Goal: Task Accomplishment & Management: Complete application form

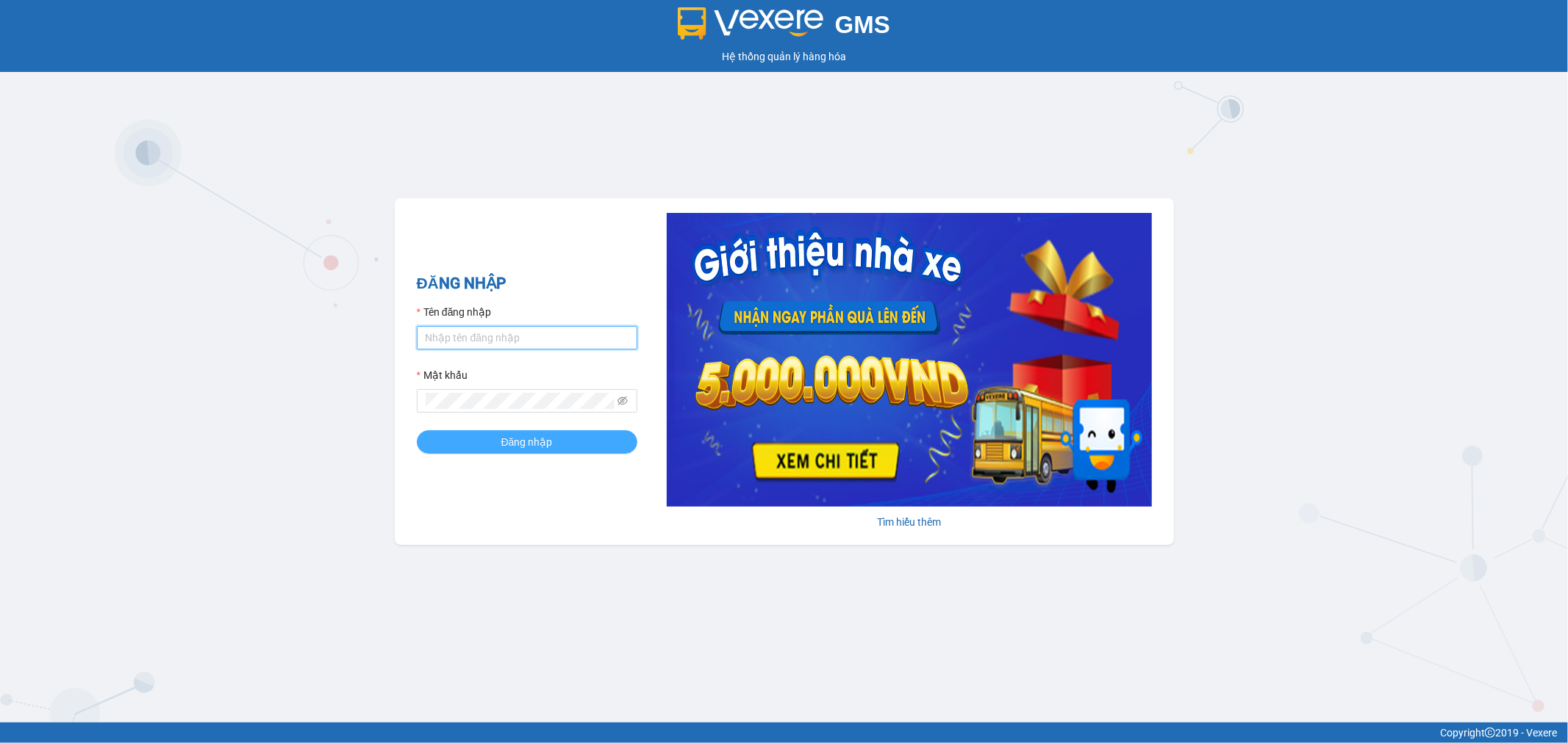
type input "tuanhung.vtp"
click at [552, 441] on button "Đăng nhập" at bounding box center [527, 441] width 220 height 24
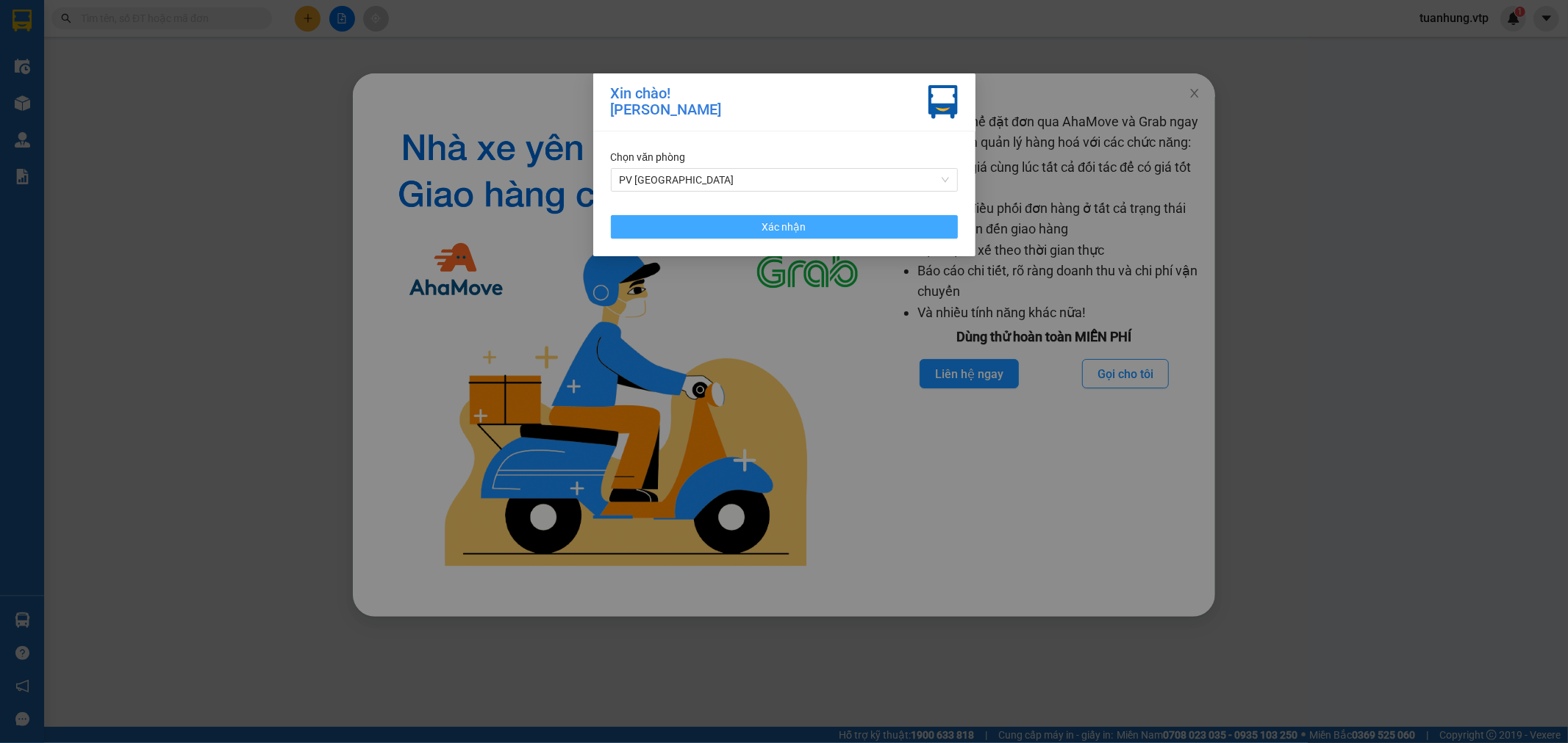
click at [873, 232] on button "Xác nhận" at bounding box center [784, 226] width 347 height 24
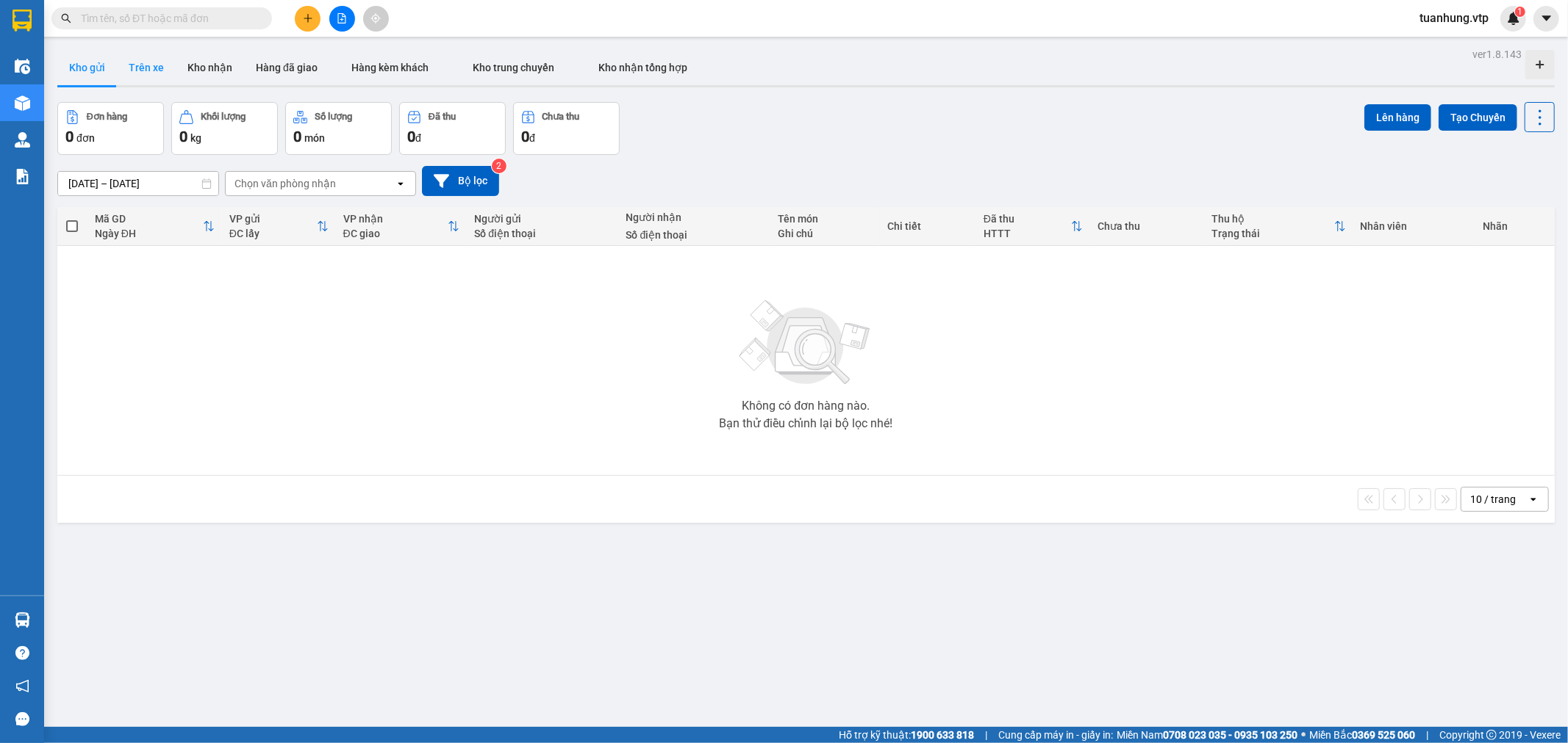
click at [132, 66] on button "Trên xe" at bounding box center [146, 67] width 59 height 35
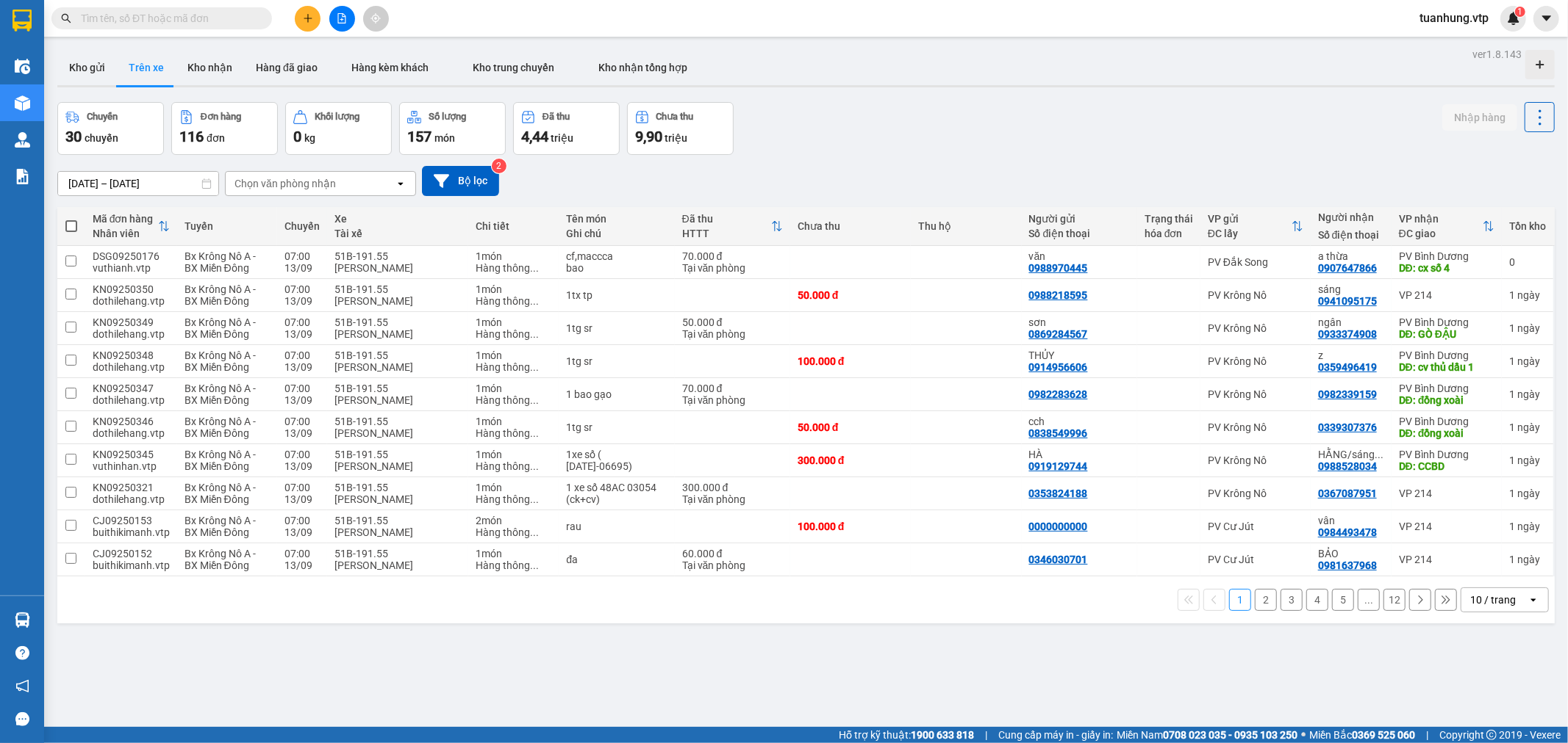
click at [278, 186] on div "Chọn văn phòng nhận" at bounding box center [285, 184] width 101 height 15
type input "tb"
click at [288, 214] on span "PV [GEOGRAPHIC_DATA]" at bounding box center [297, 215] width 122 height 15
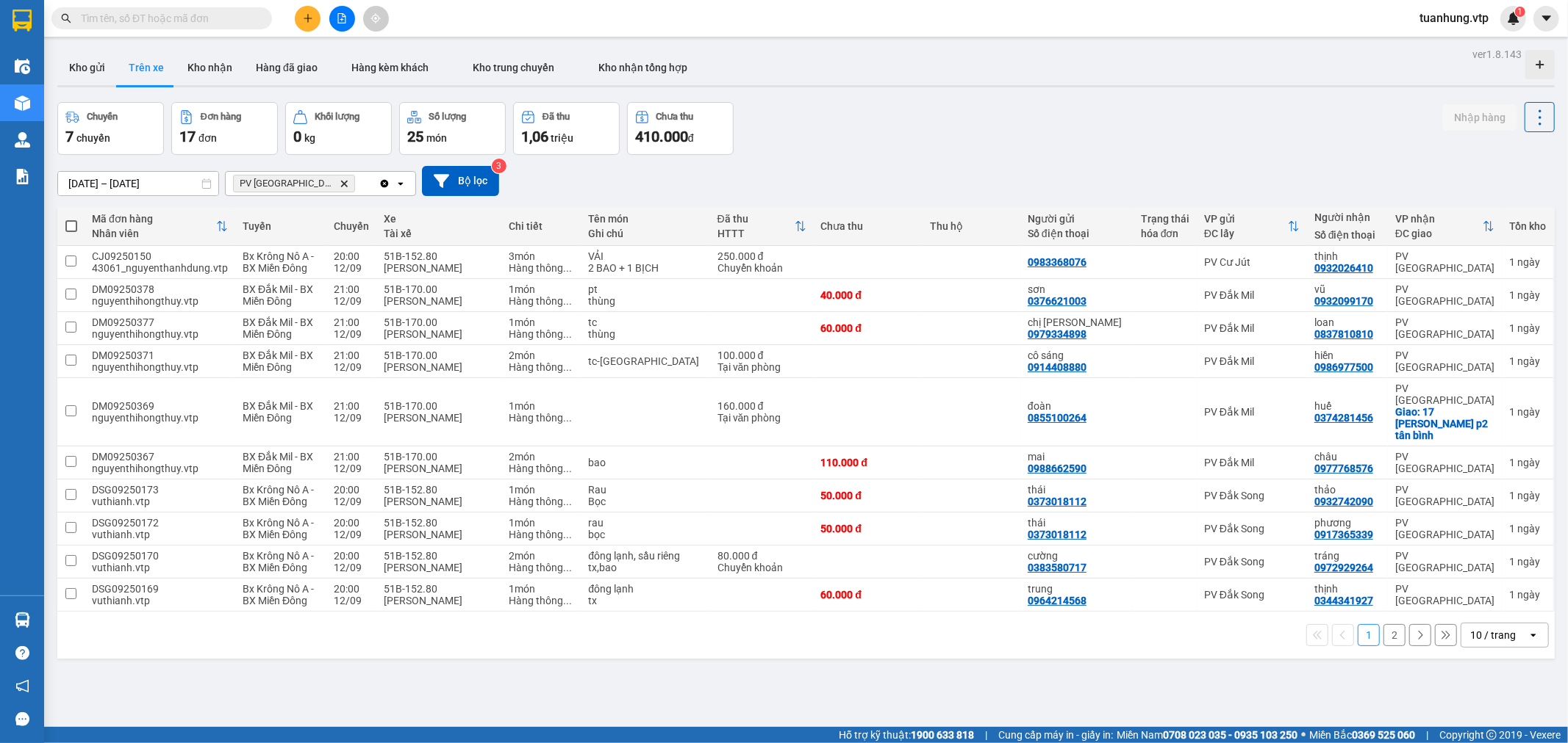
click at [1530, 634] on icon at bounding box center [1533, 635] width 5 height 3
click at [1517, 597] on div "100 / trang" at bounding box center [1492, 593] width 88 height 26
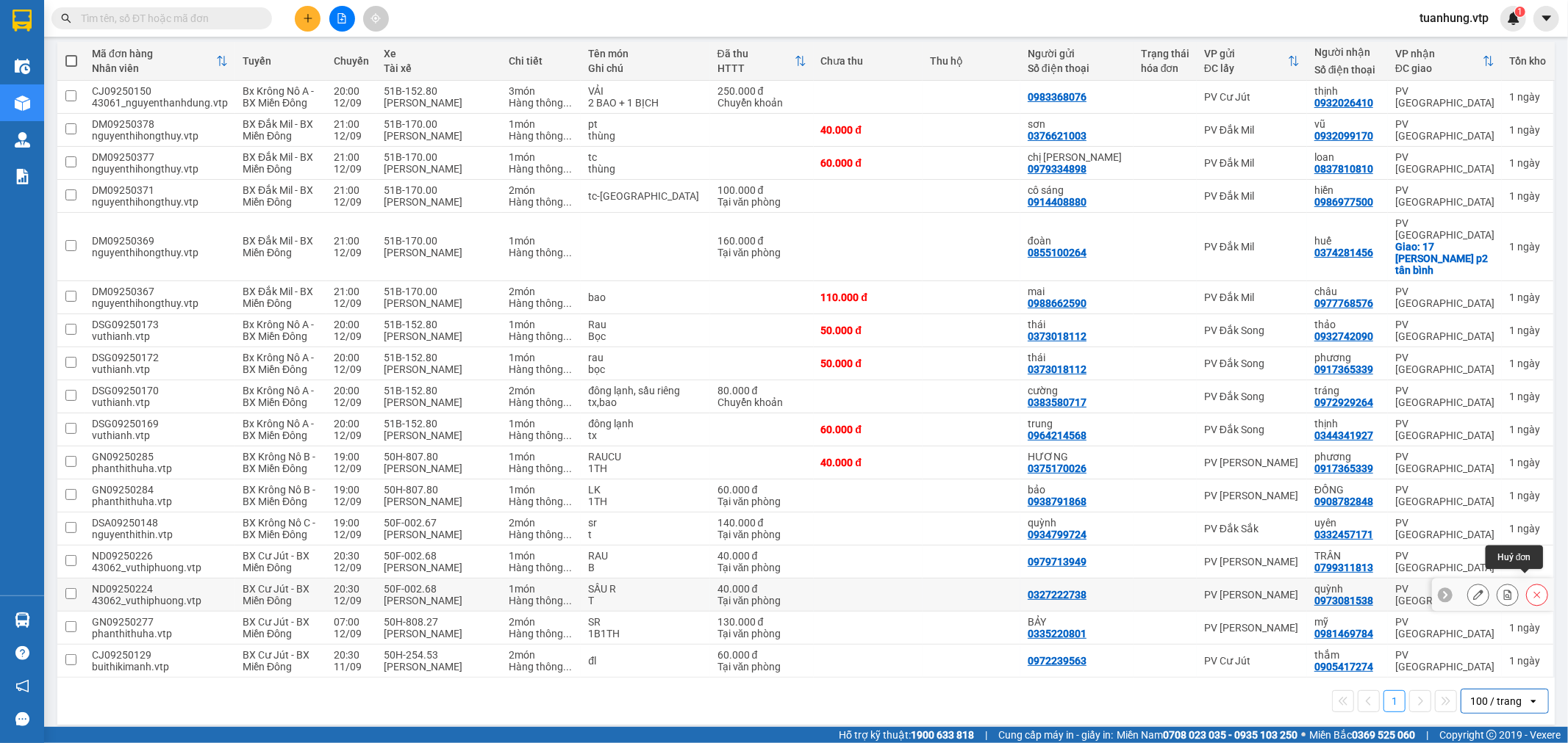
scroll to position [166, 0]
click at [311, 13] on icon "plus" at bounding box center [308, 18] width 10 height 10
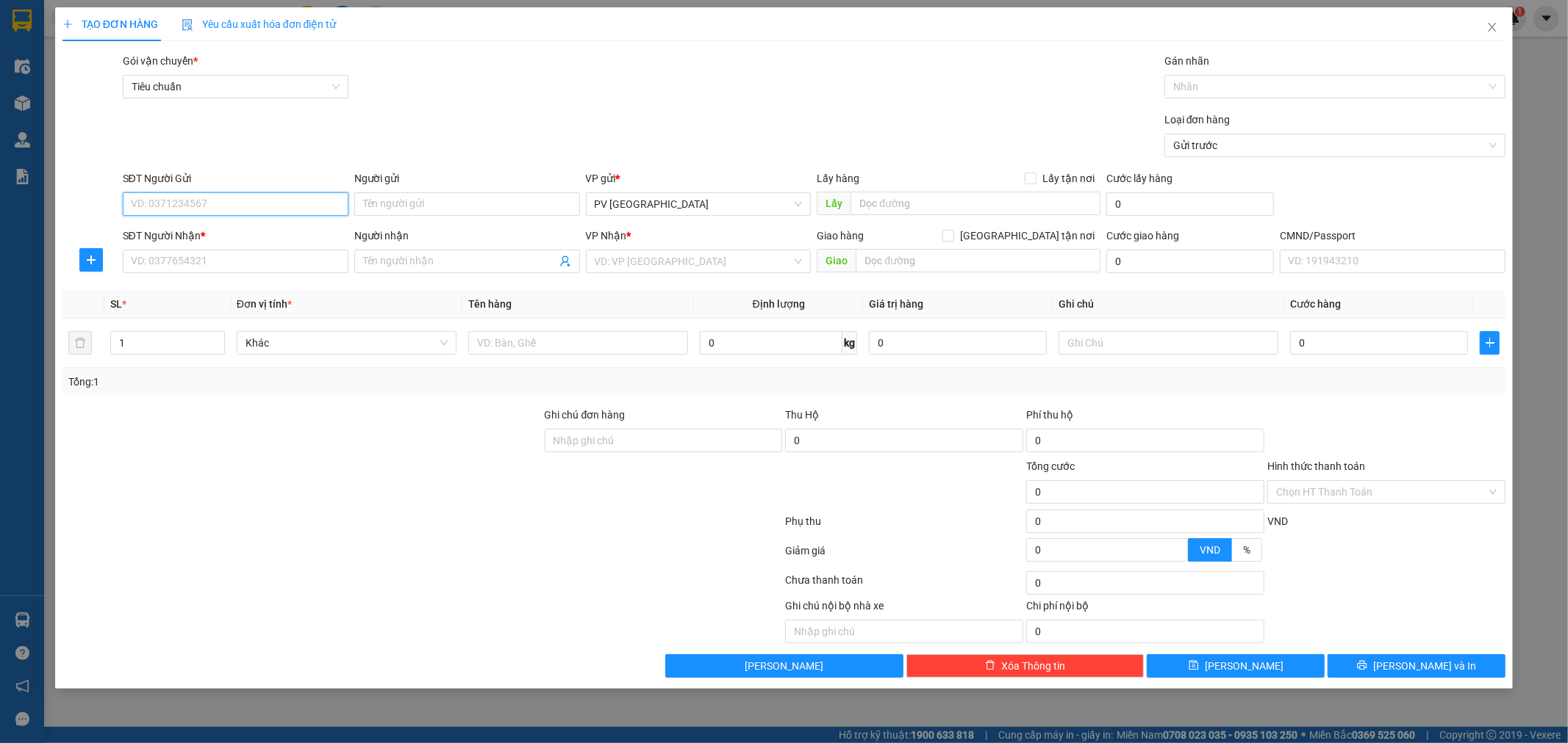
click at [269, 213] on input "SĐT Người Gửi" at bounding box center [235, 204] width 226 height 24
click at [164, 266] on input "SĐT Người Nhận *" at bounding box center [235, 261] width 226 height 24
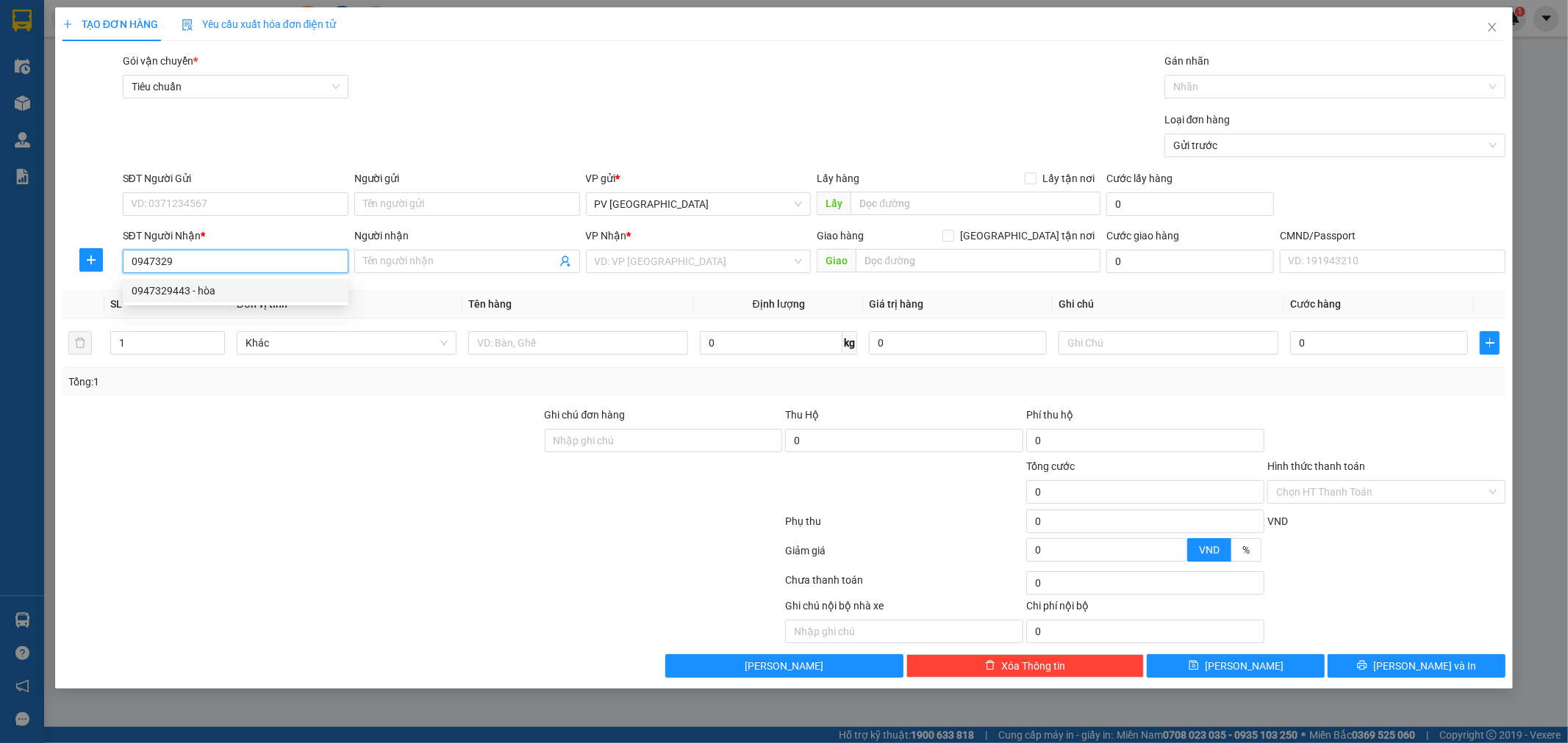
click at [192, 288] on div "0947329443 - hòa" at bounding box center [235, 291] width 208 height 16
type input "0947329443"
type input "hòa"
type input "0947329443"
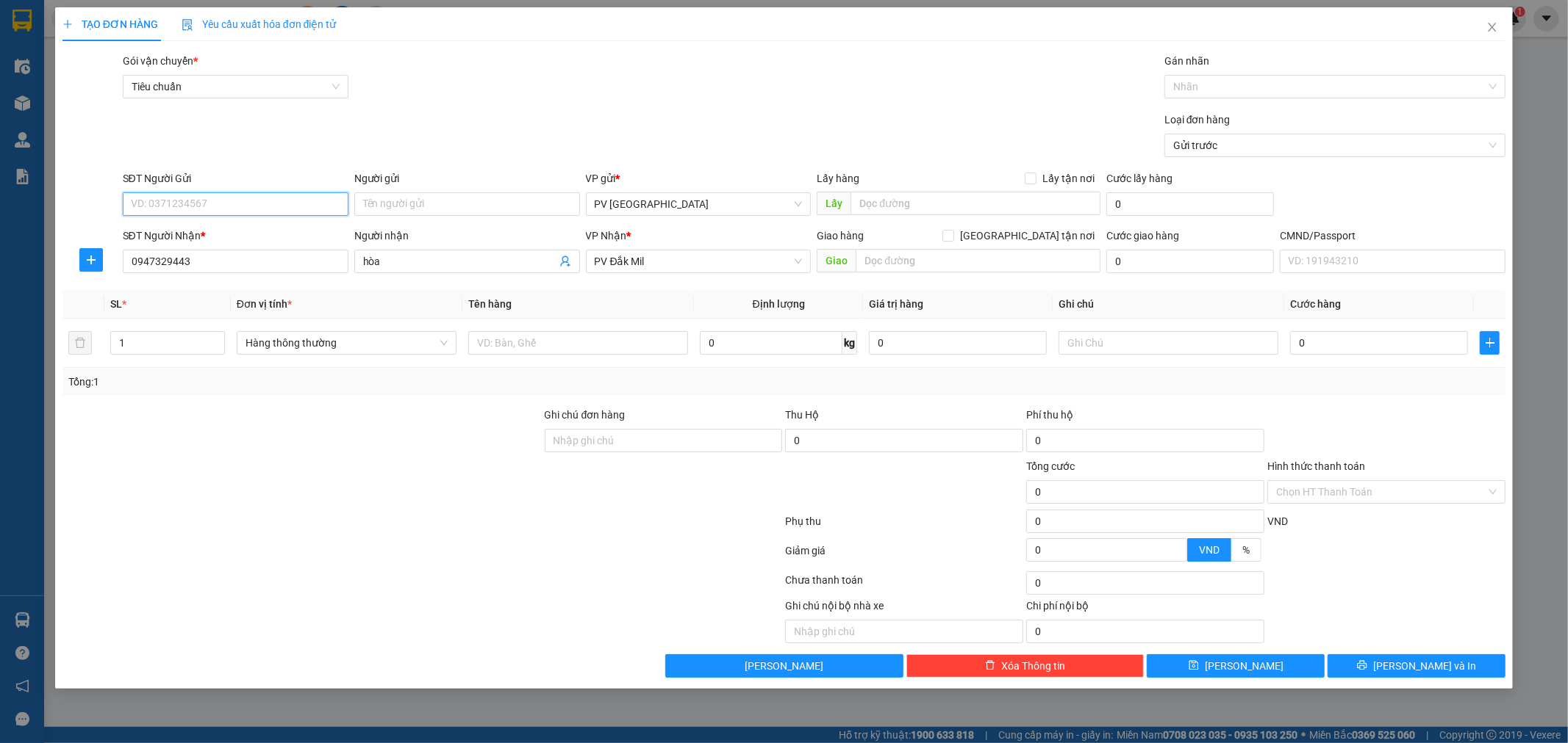
click at [209, 209] on input "SĐT Người Gửi" at bounding box center [235, 204] width 226 height 24
click at [197, 238] on div "0772557989 - hay" at bounding box center [235, 233] width 208 height 16
type input "0772557989"
type input "hay"
click at [579, 349] on input "text" at bounding box center [577, 343] width 220 height 24
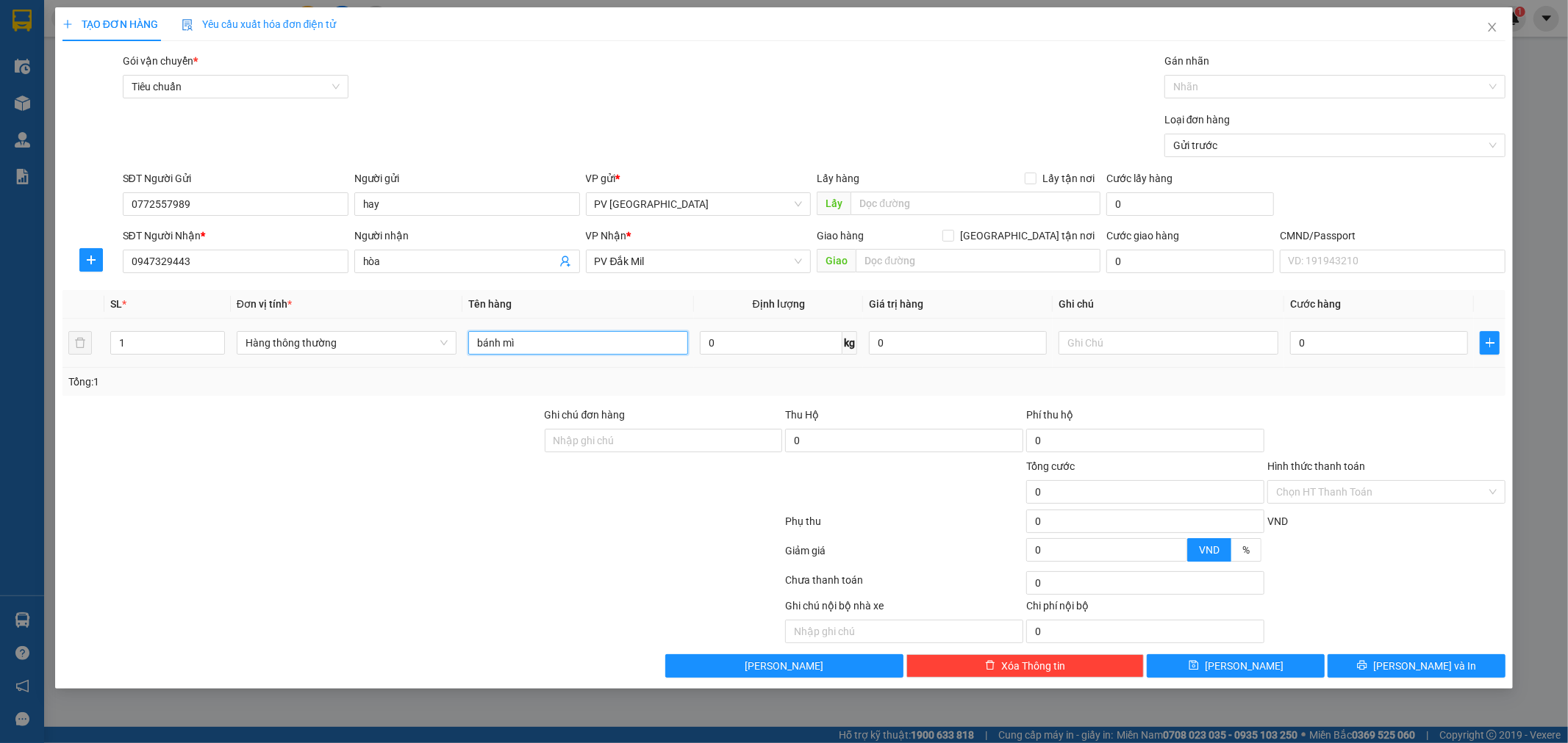
type input "bánh mì"
type input "cây"
type input "5"
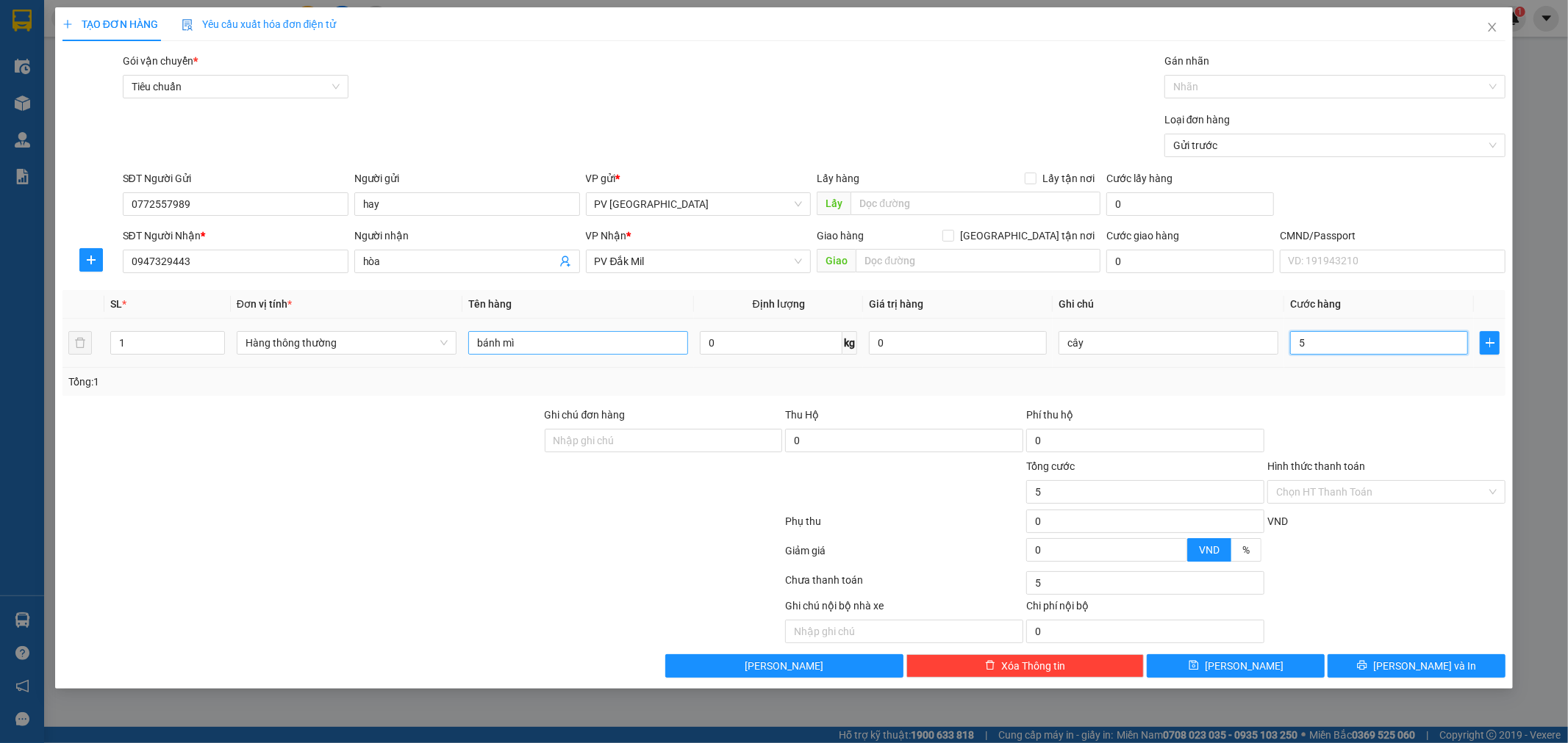
type input "50"
type input "500"
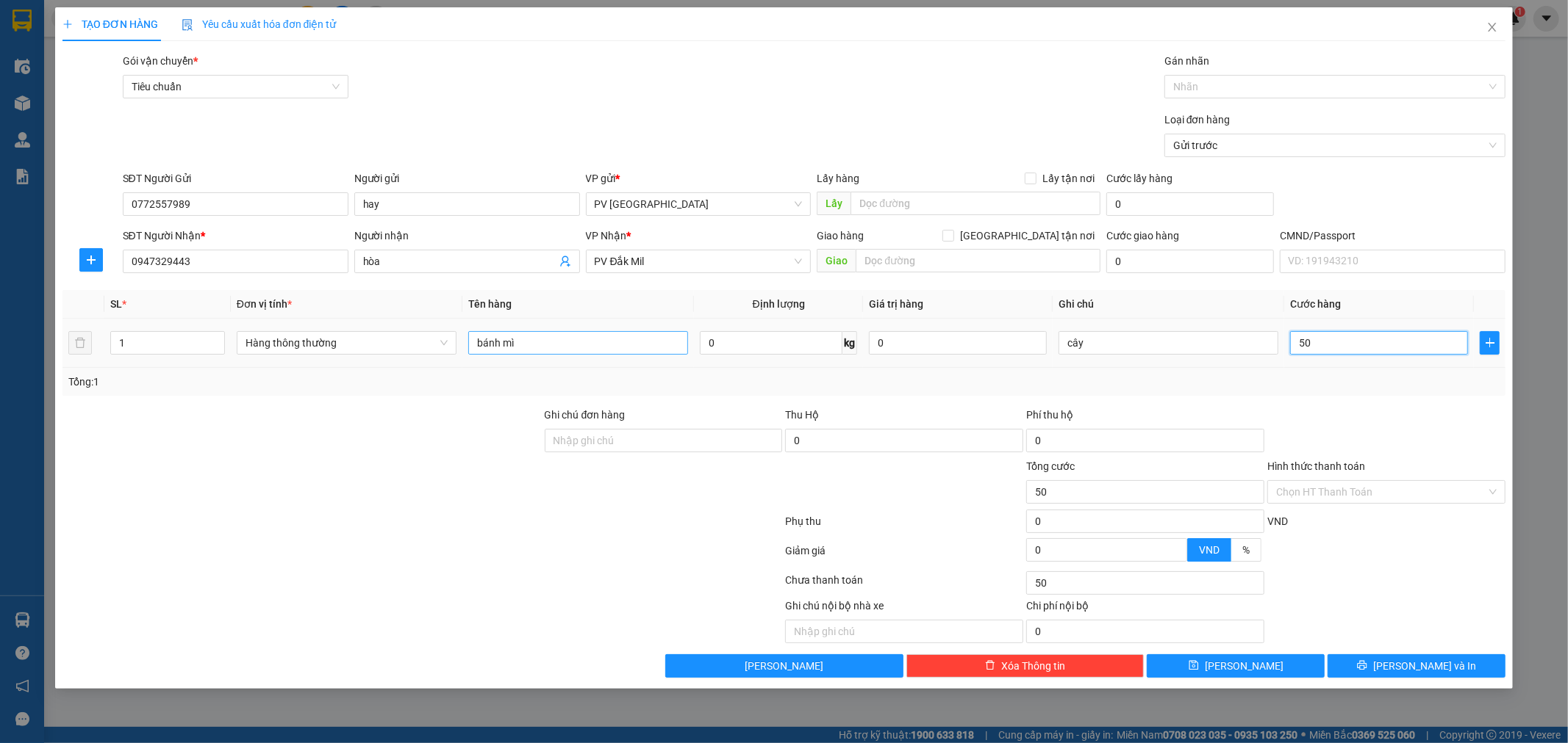
type input "500"
type input "5.000"
type input "50.000"
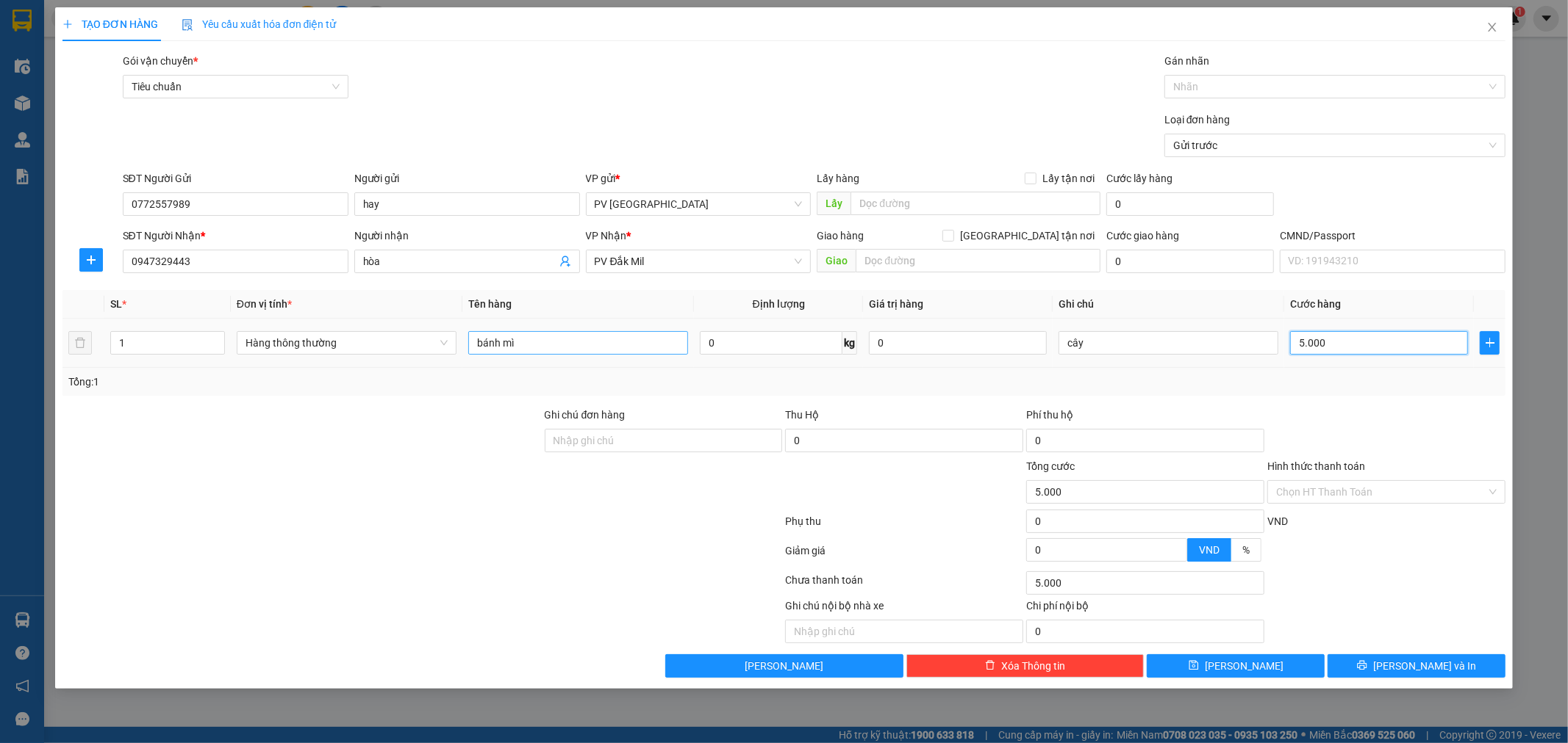
type input "50.000"
click at [1421, 670] on span "[PERSON_NAME] và In" at bounding box center [1425, 666] width 103 height 16
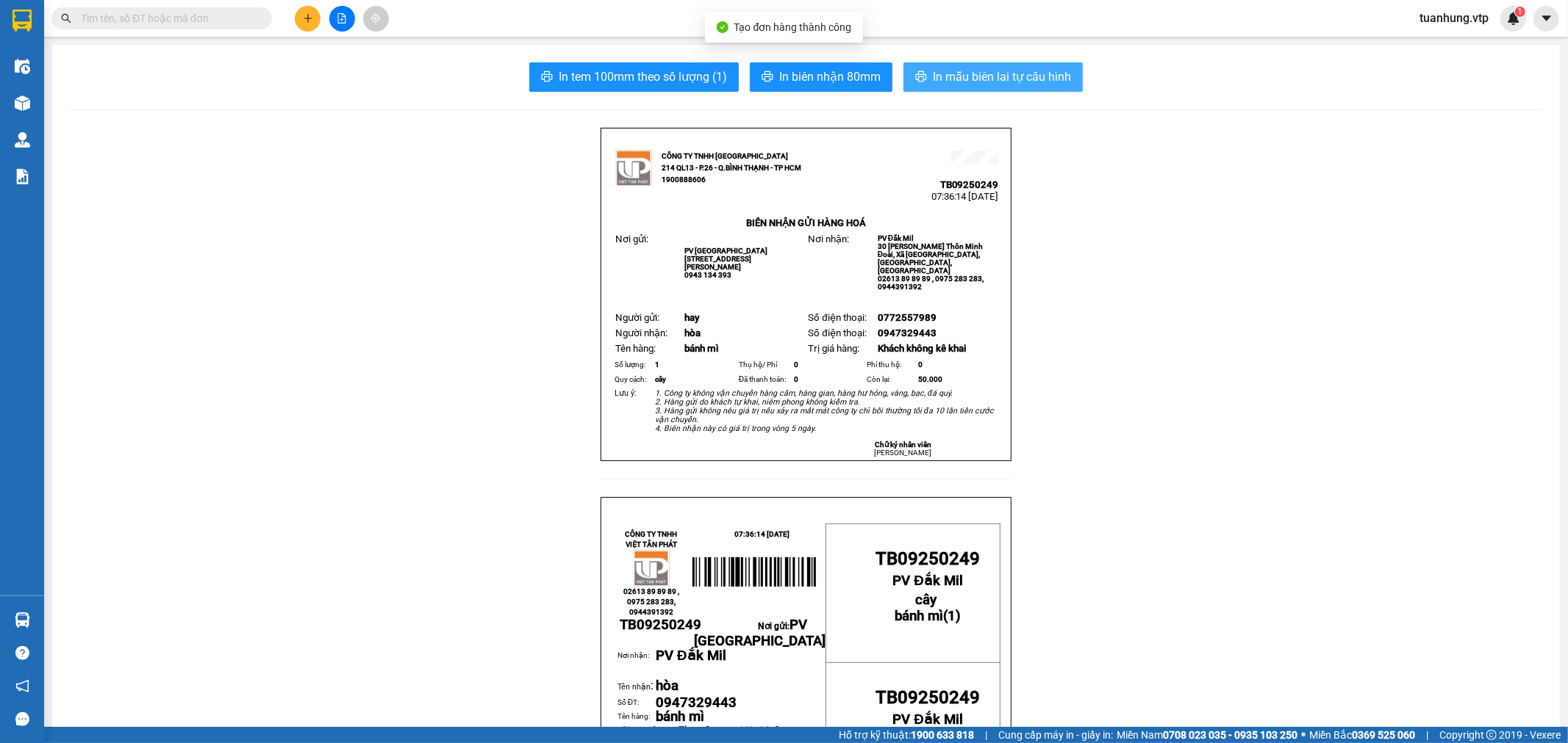
click at [993, 76] on span "In mẫu biên lai tự cấu hình" at bounding box center [1001, 76] width 138 height 18
click at [1015, 79] on span "In mẫu biên lai tự cấu hình" at bounding box center [1001, 76] width 138 height 18
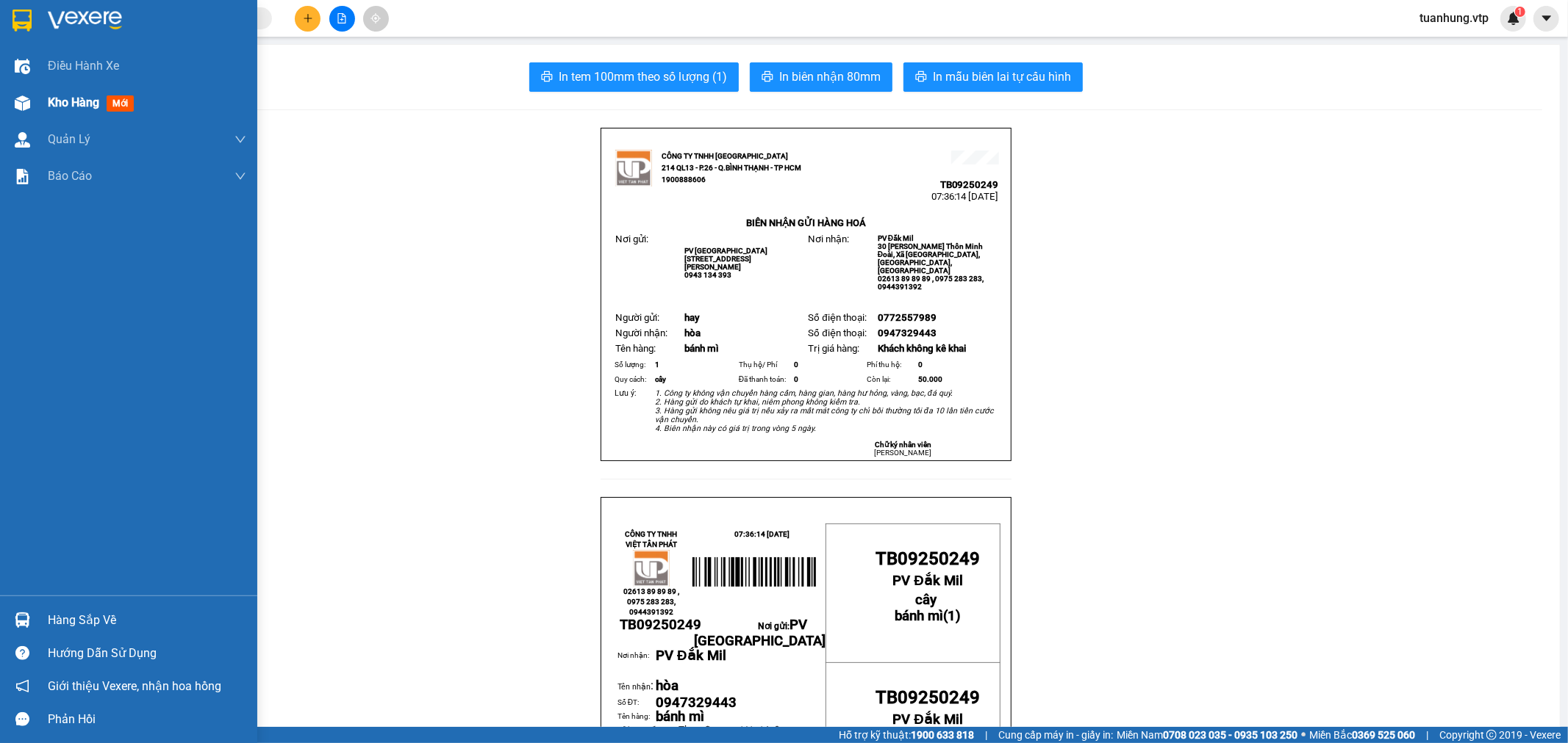
click at [46, 100] on div "Kho hàng mới" at bounding box center [129, 103] width 257 height 37
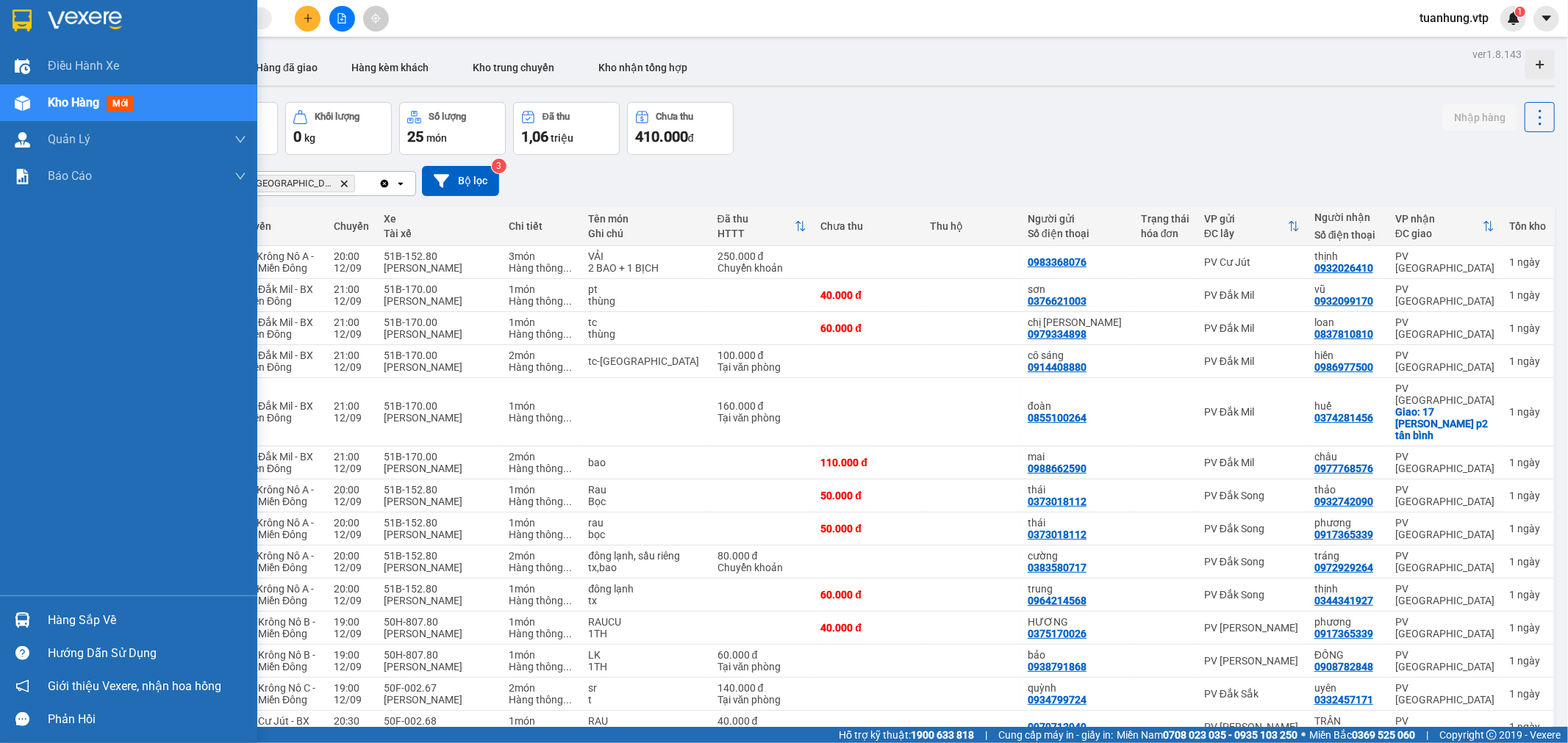
click at [125, 105] on span "mới" at bounding box center [120, 103] width 27 height 16
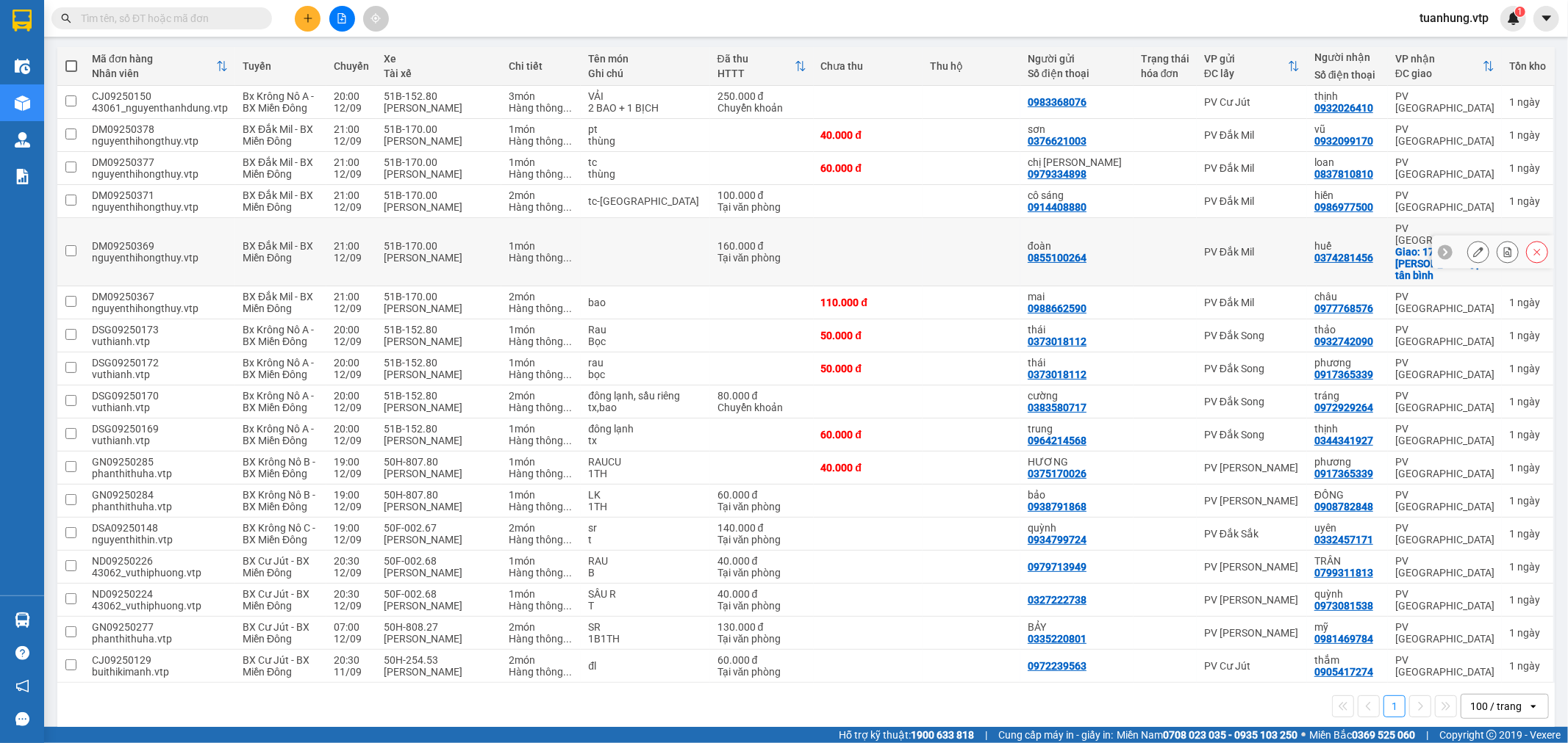
scroll to position [166, 0]
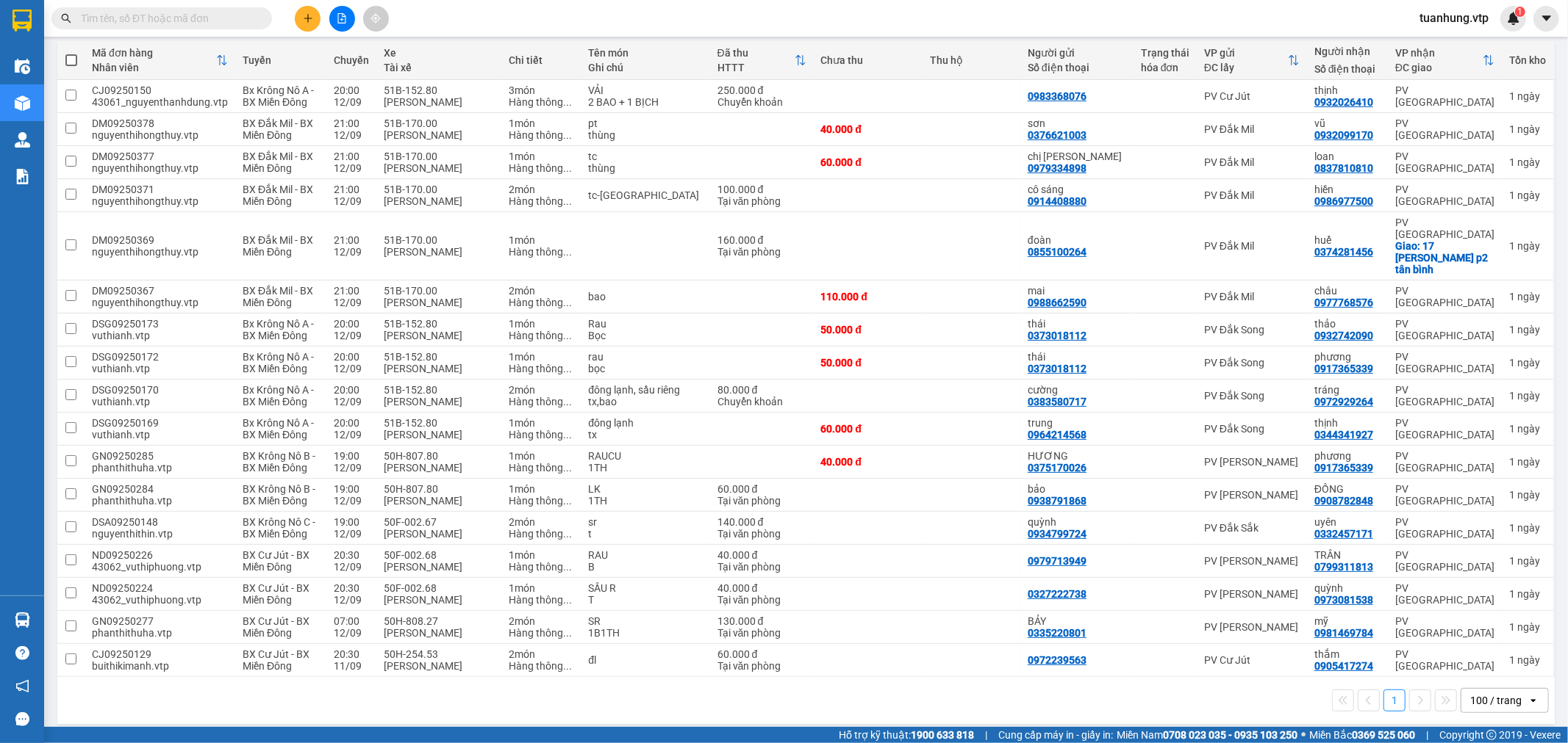
click at [662, 713] on div "1 100 / trang open" at bounding box center [806, 701] width 1497 height 47
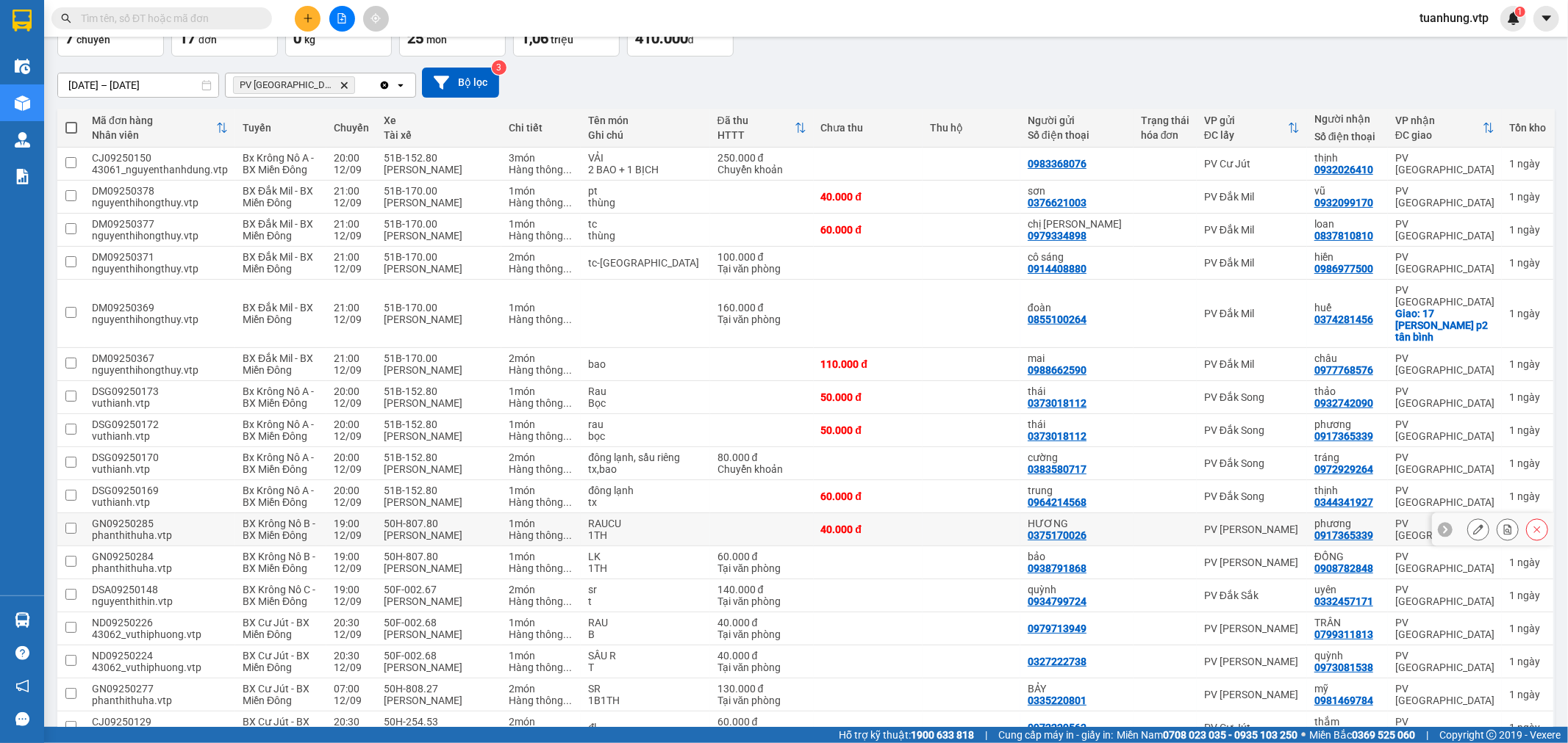
scroll to position [89, 0]
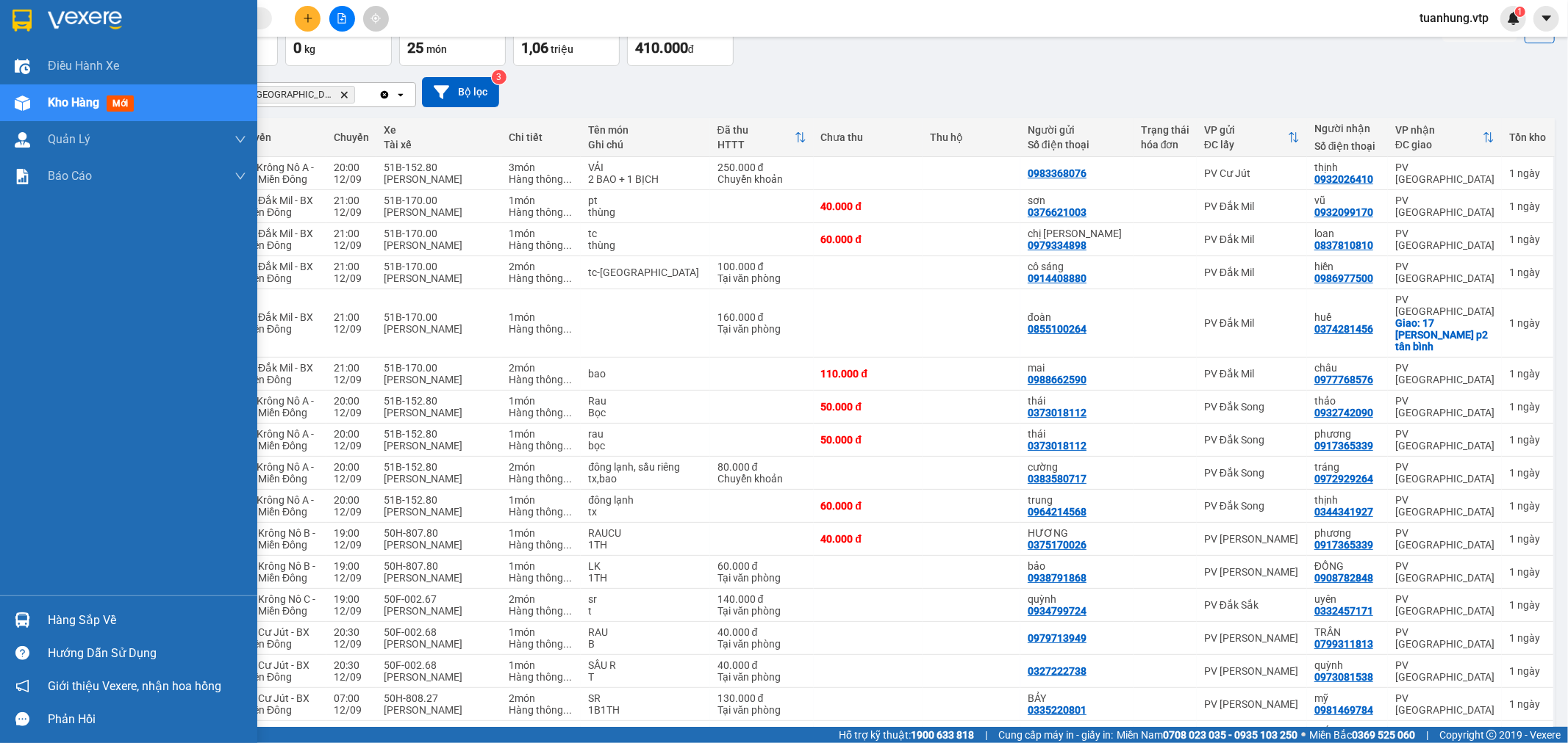
click at [30, 103] on div at bounding box center [22, 102] width 25 height 25
click at [62, 99] on span "Kho hàng" at bounding box center [73, 102] width 52 height 14
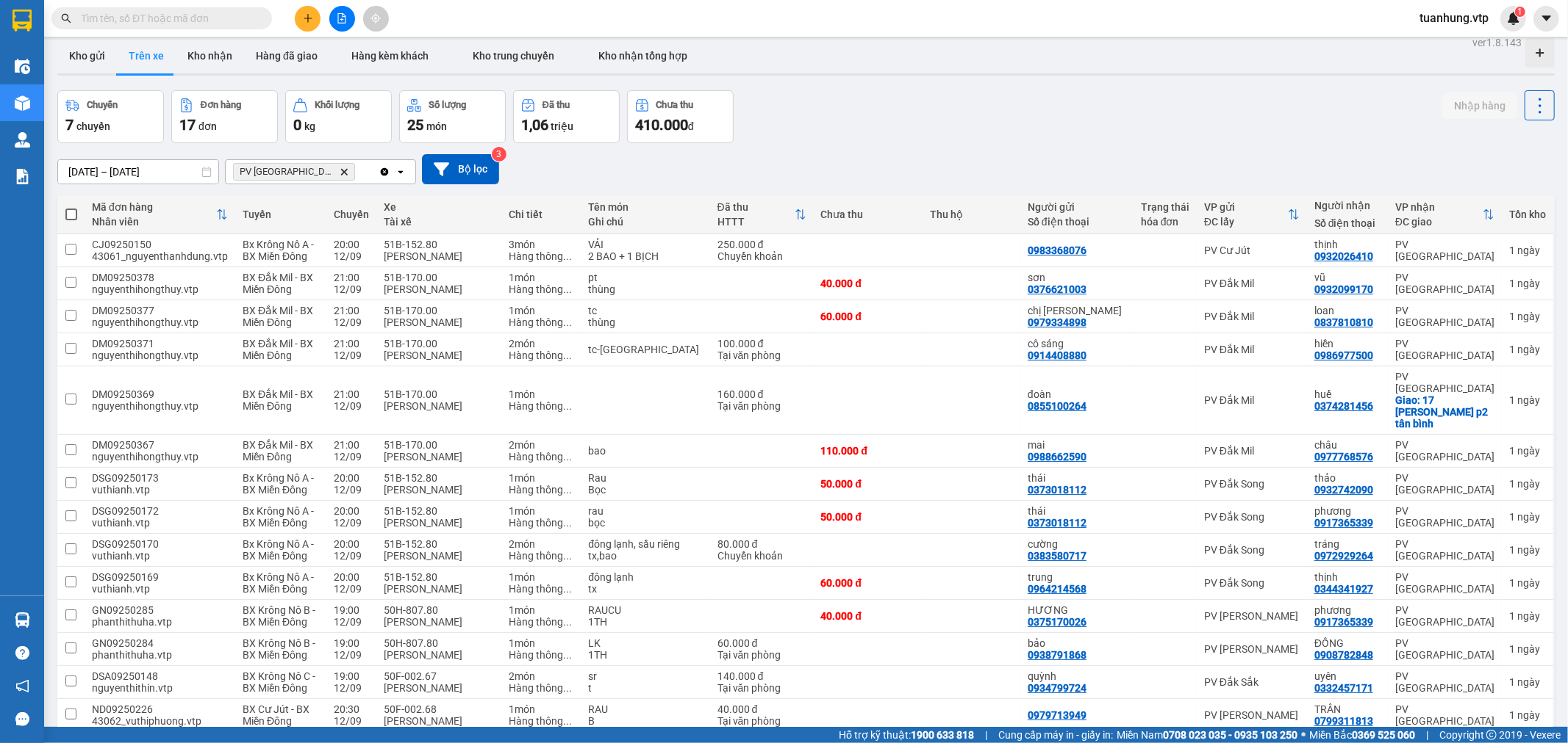
scroll to position [0, 0]
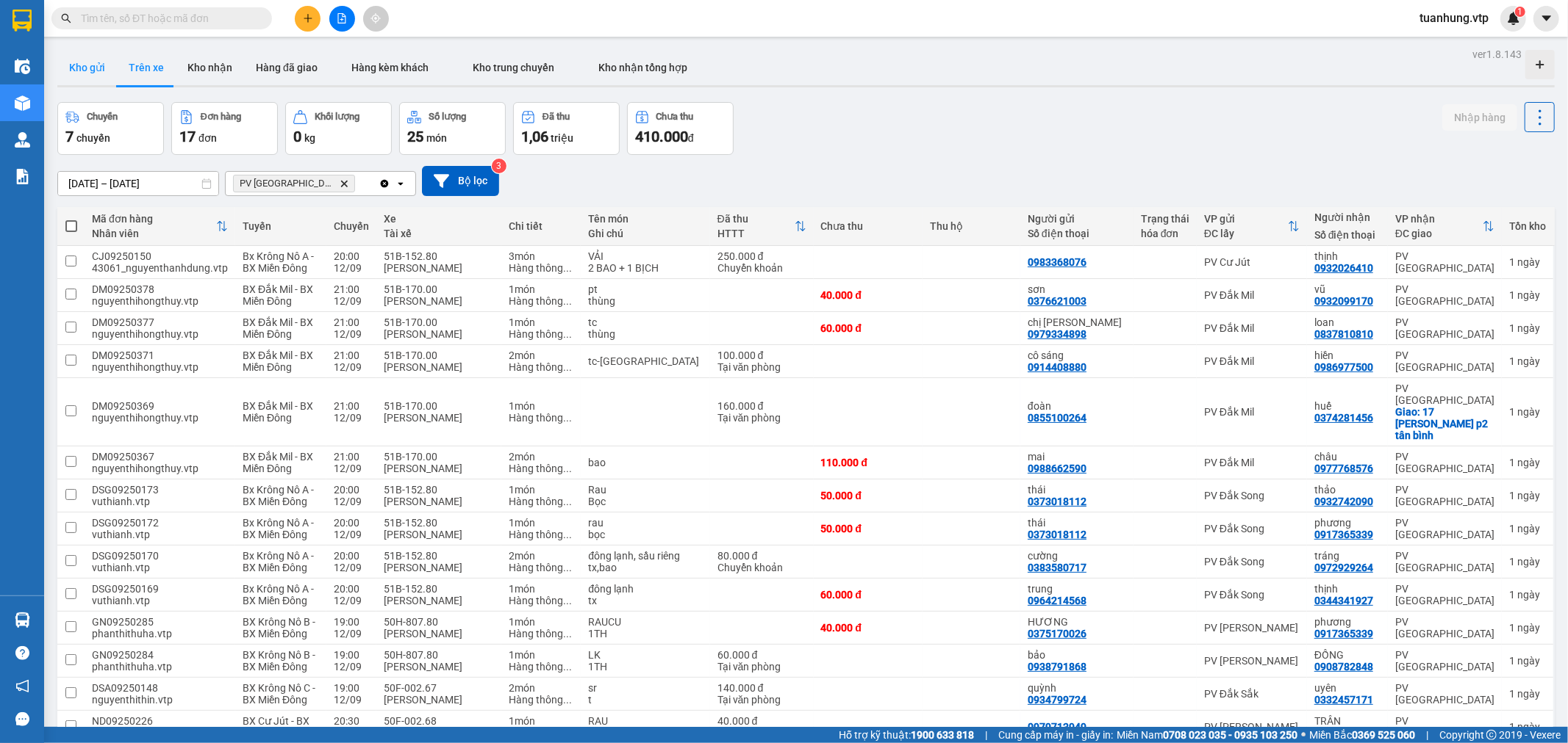
click at [79, 70] on button "Kho gửi" at bounding box center [87, 67] width 59 height 35
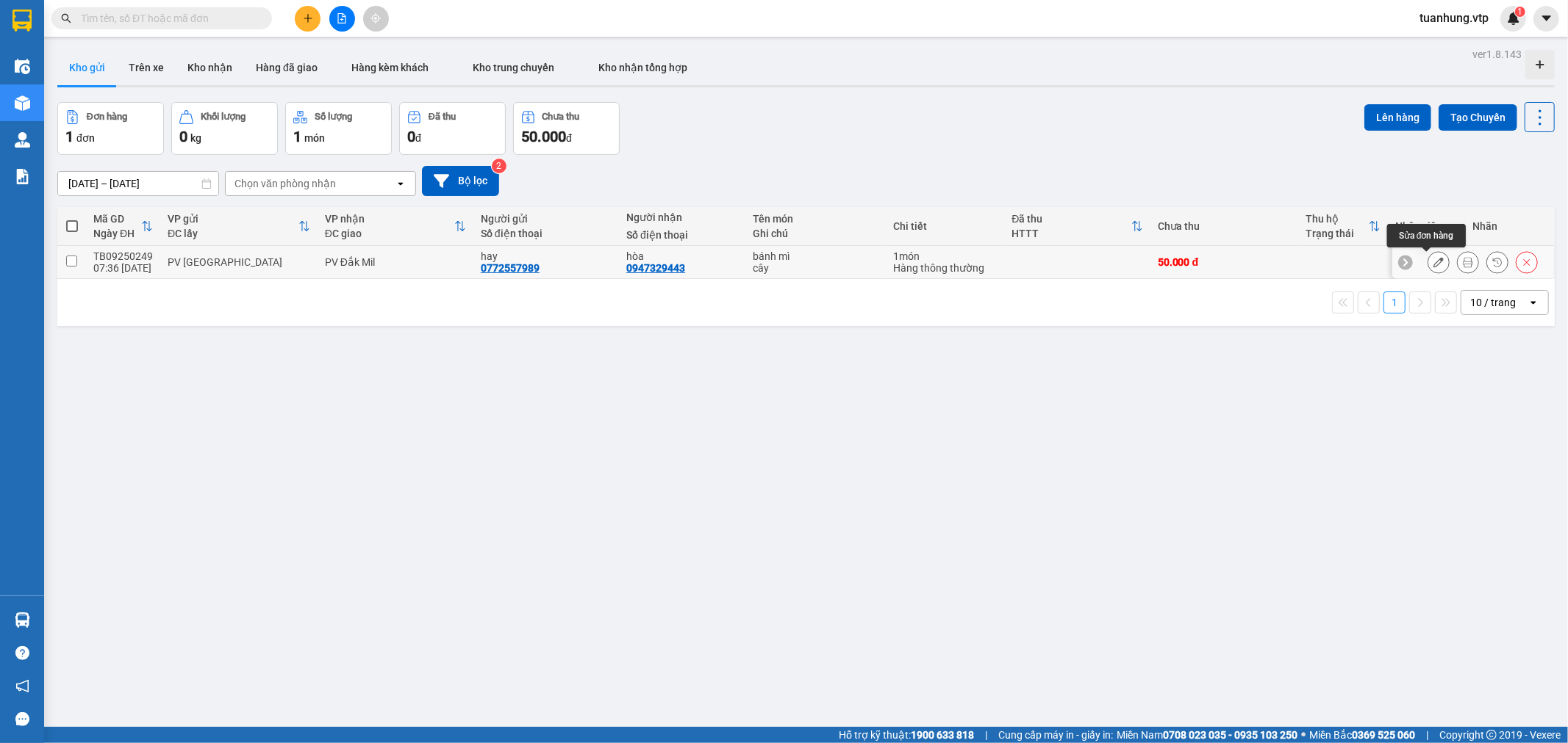
click at [1433, 266] on icon at bounding box center [1439, 262] width 10 height 10
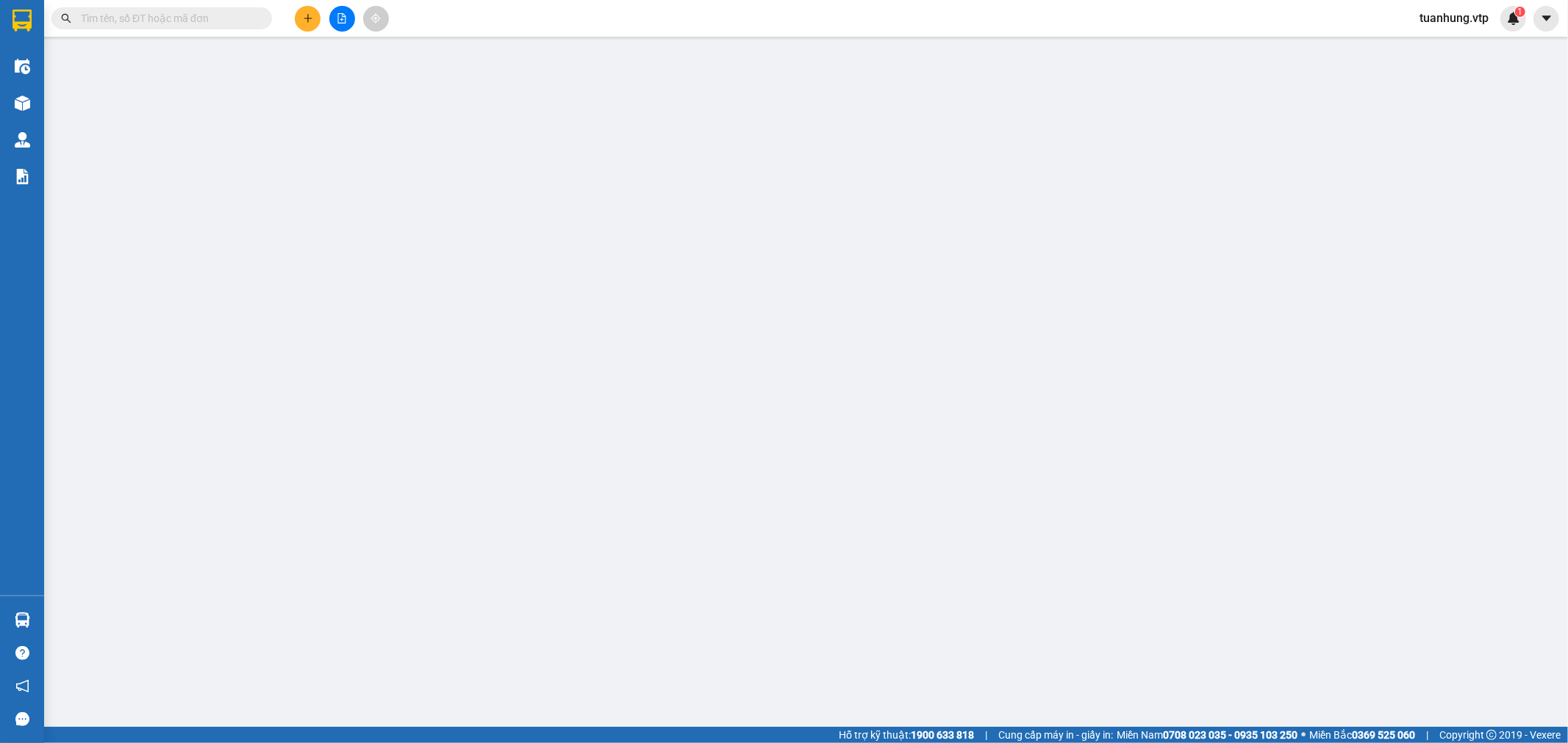
type input "0772557989"
type input "hay"
type input "0947329443"
type input "hòa"
type input "50.000"
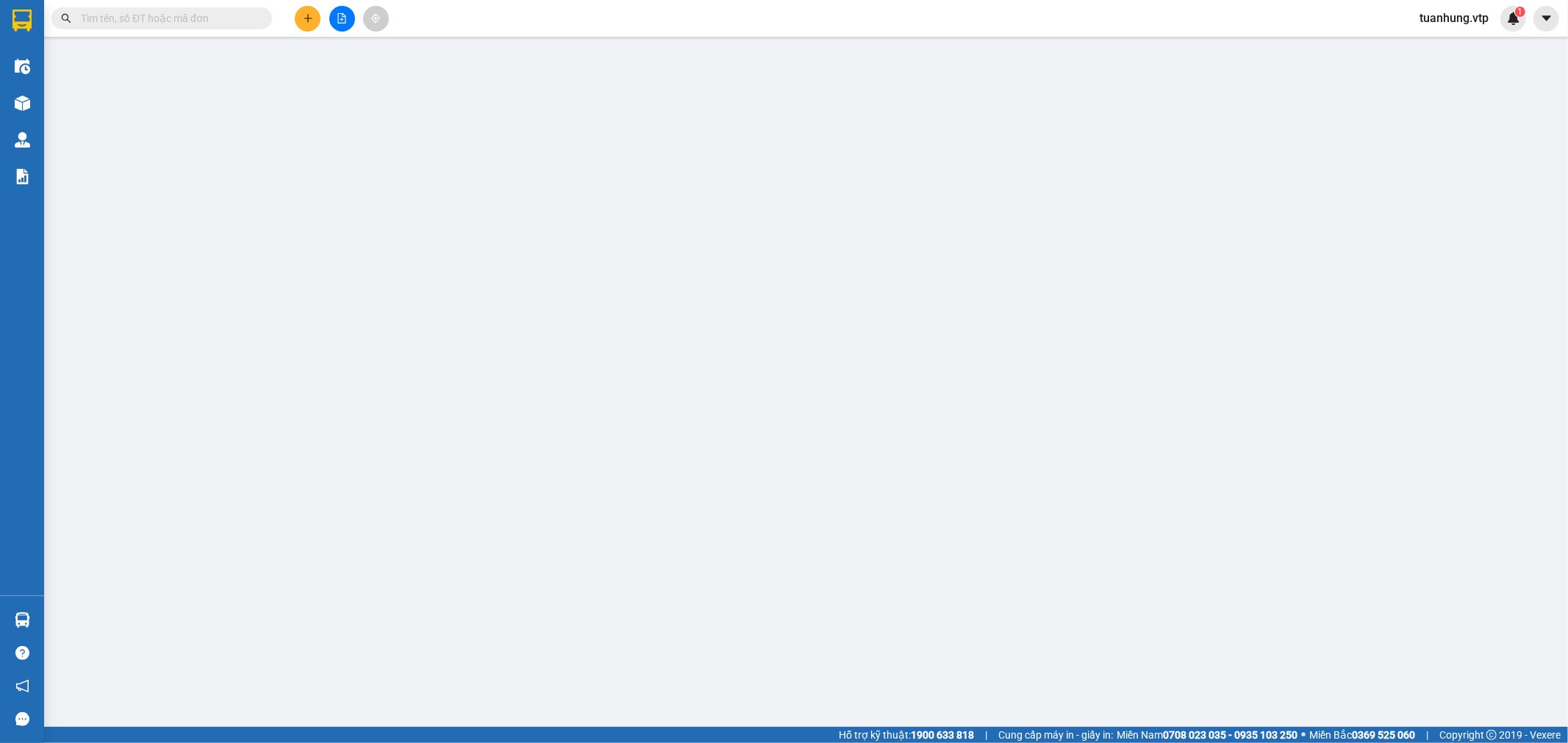
type input "50.000"
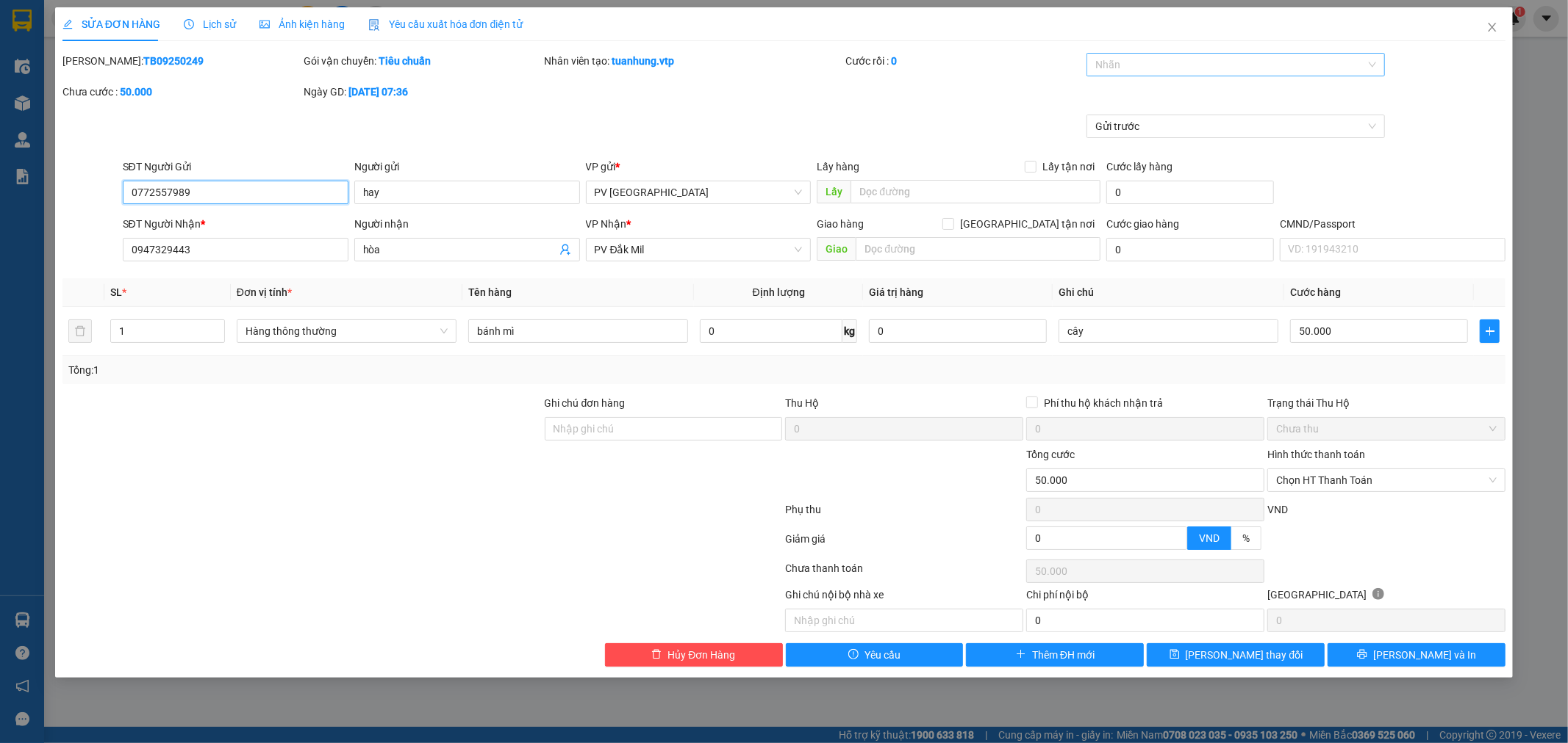
click at [1371, 65] on div "Nhãn" at bounding box center [1235, 65] width 298 height 24
click at [1530, 71] on div "SỬA ĐƠN HÀNG Lịch sử Ảnh kiện hàng Yêu cầu xuất hóa đơn điện tử Total Paid Fee …" at bounding box center [784, 372] width 1568 height 743
click at [1425, 657] on span "[PERSON_NAME] và In" at bounding box center [1425, 655] width 103 height 16
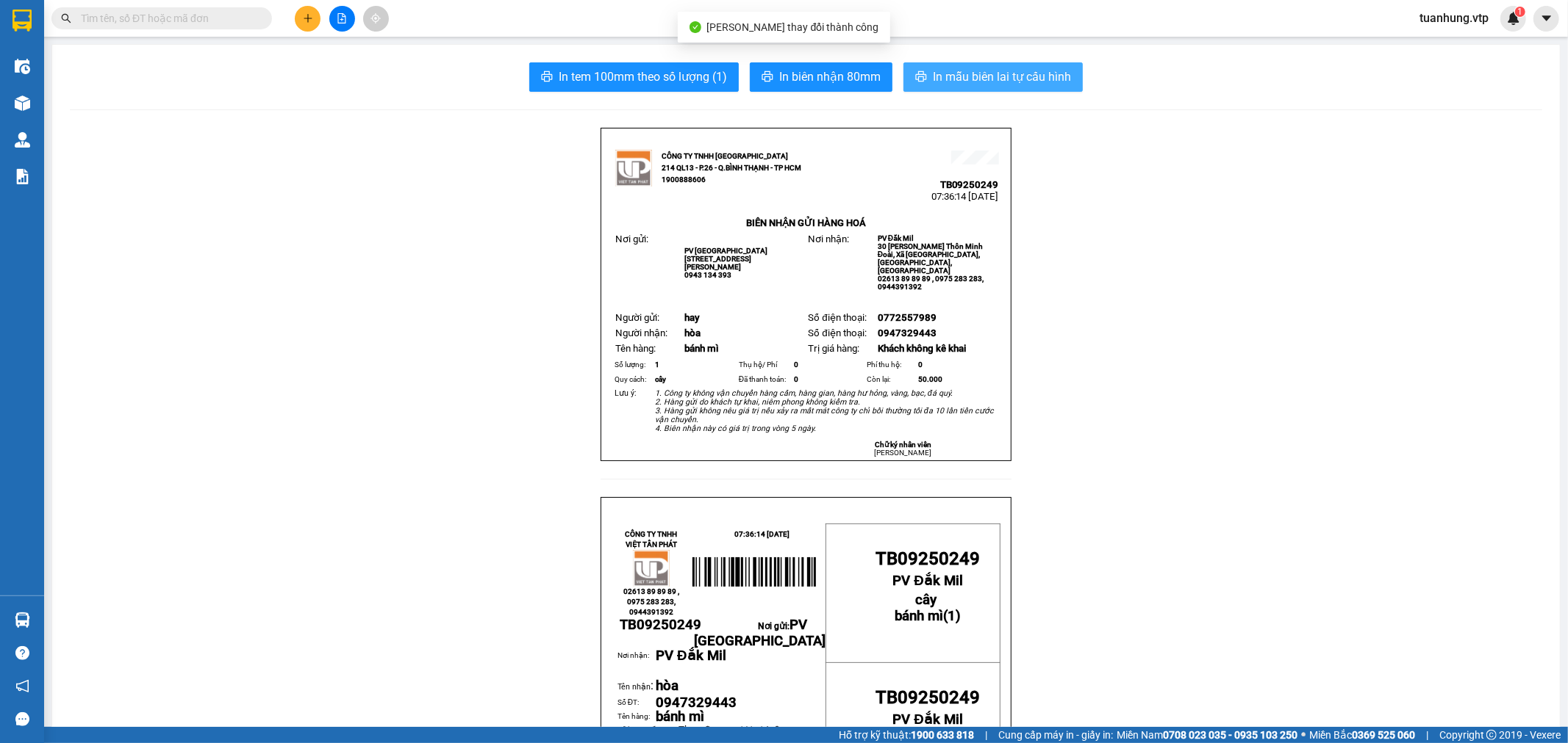
click at [950, 77] on span "In mẫu biên lai tự cấu hình" at bounding box center [1001, 76] width 138 height 18
